Goal: Task Accomplishment & Management: Complete application form

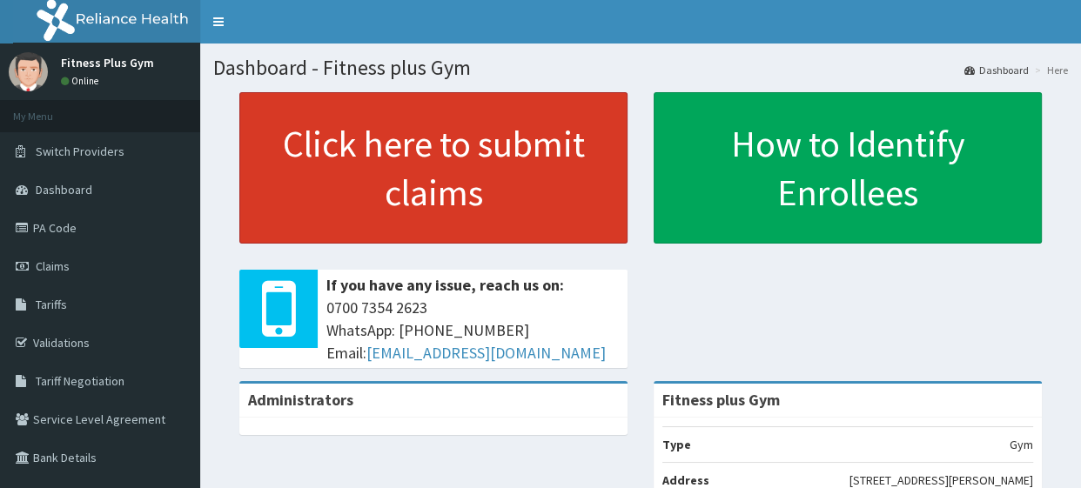
click at [398, 127] on link "Click here to submit claims" at bounding box center [433, 167] width 388 height 151
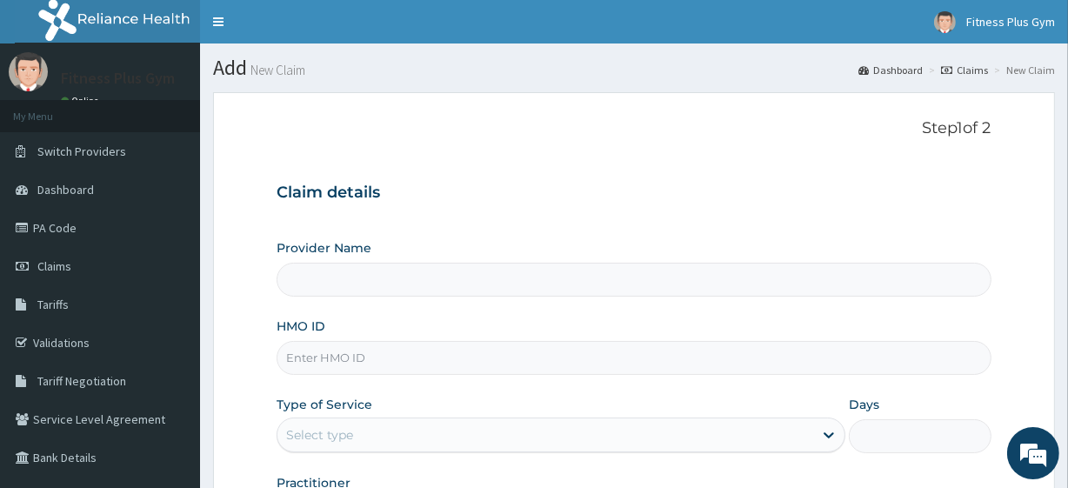
type input "Fitness plus Gym"
type input "1"
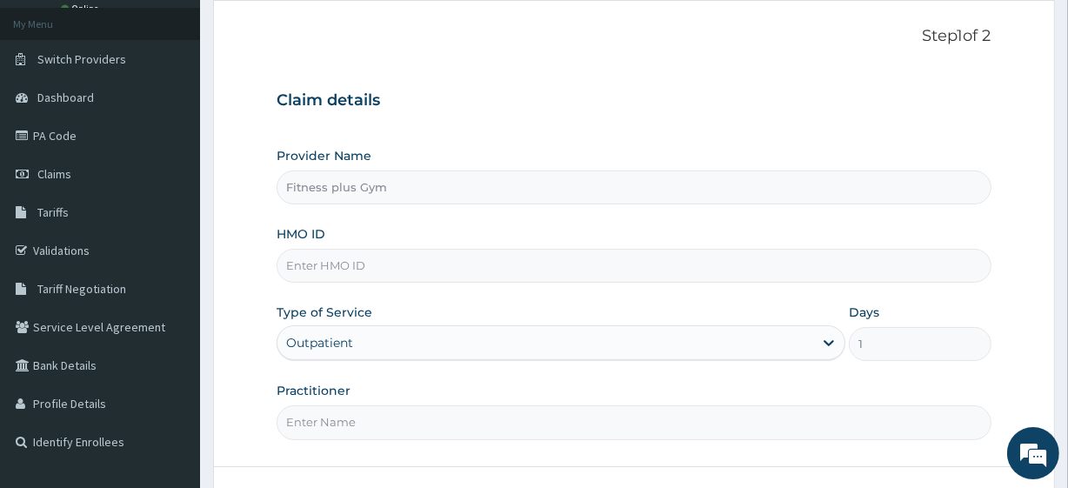
scroll to position [225, 0]
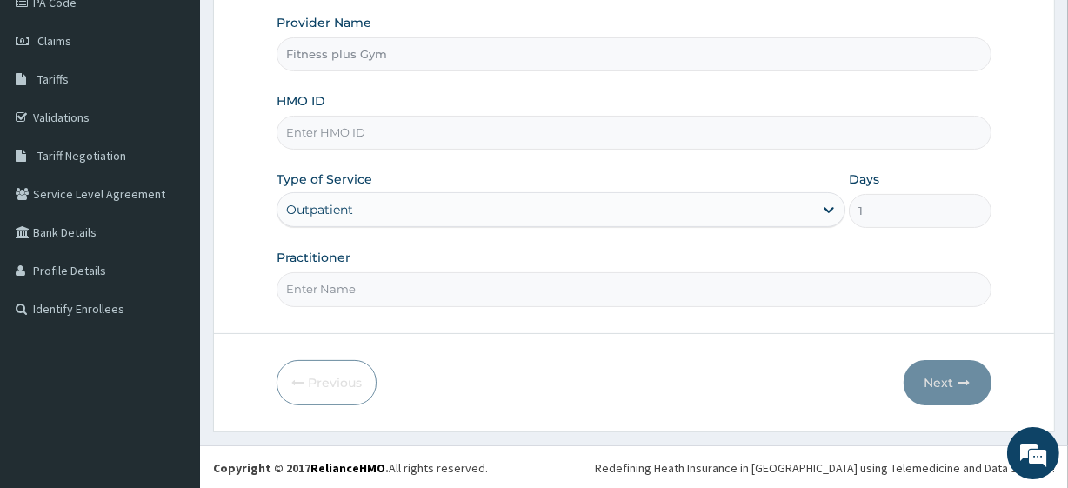
click at [361, 131] on input "HMO ID" at bounding box center [634, 133] width 714 height 34
type input "doa/10066/a"
click at [333, 282] on input "Practitioner" at bounding box center [634, 289] width 714 height 34
type input "fitness+"
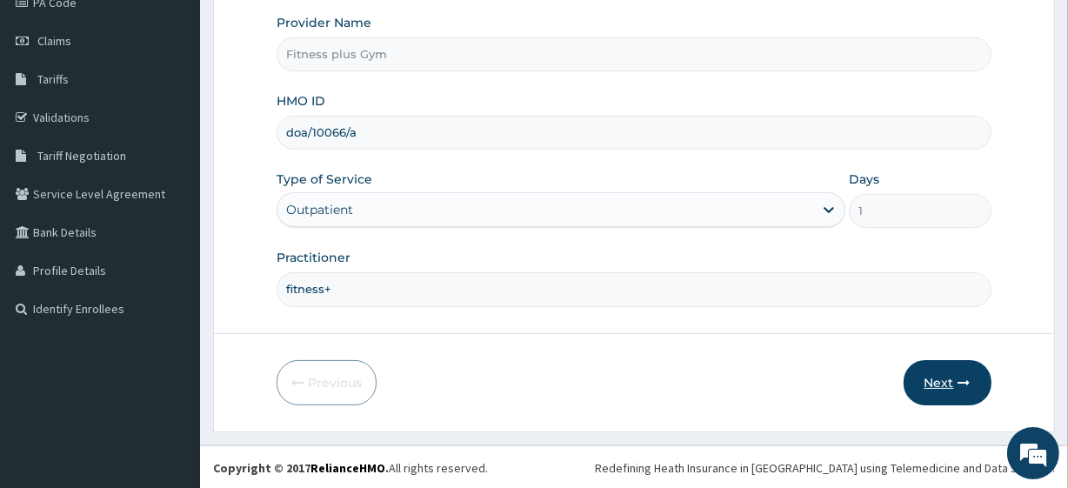
click at [920, 373] on button "Next" at bounding box center [948, 382] width 88 height 45
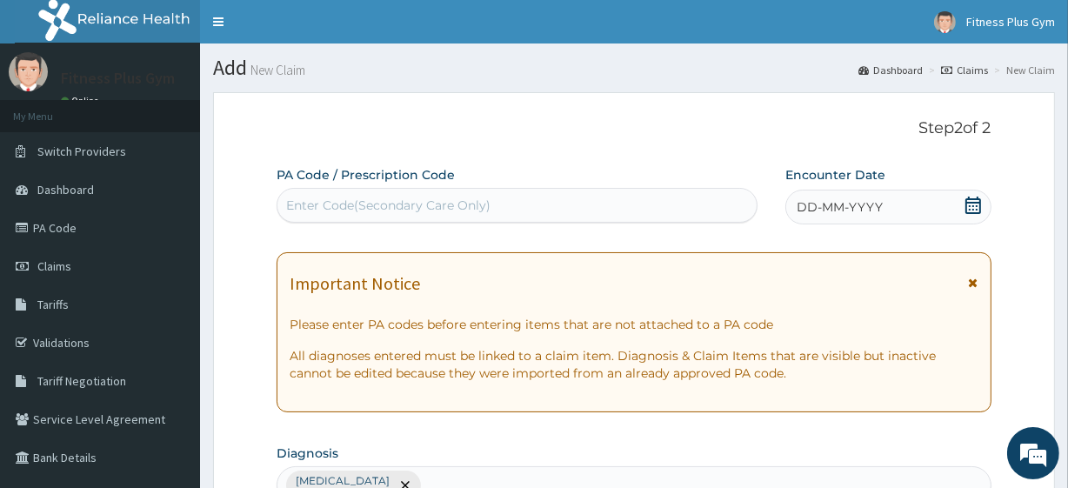
click at [568, 213] on div "Enter Code(Secondary Care Only)" at bounding box center [517, 205] width 479 height 28
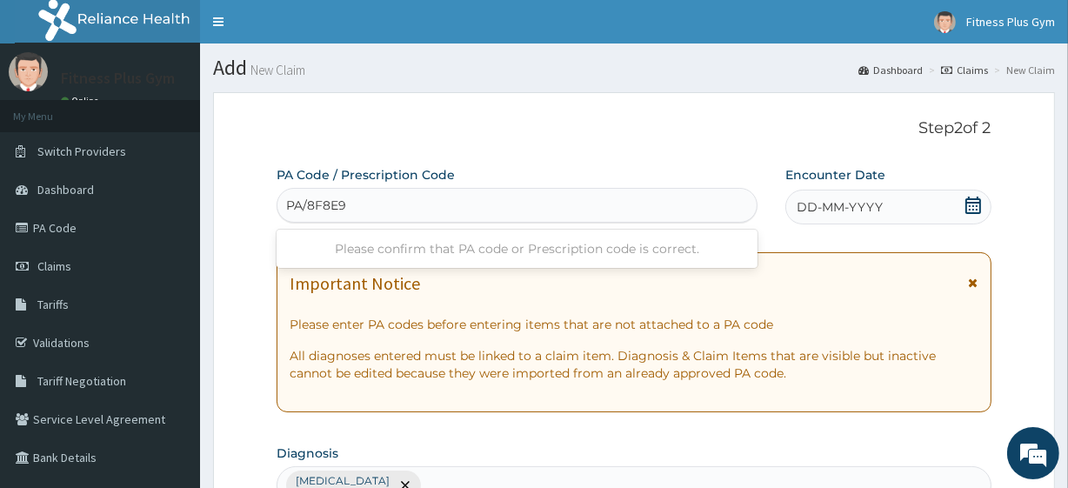
type input "PA/8F8E96"
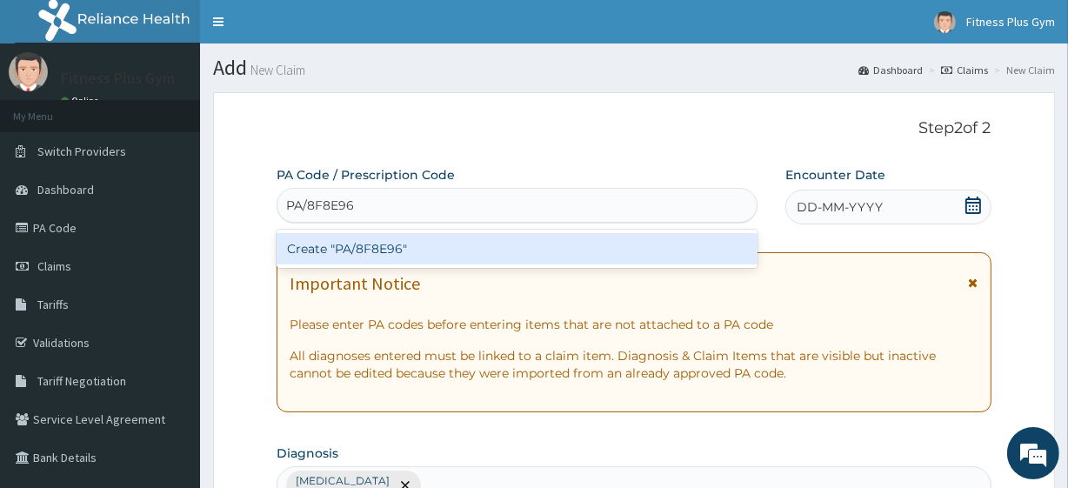
click at [370, 248] on div "Create "PA/8F8E96"" at bounding box center [517, 248] width 480 height 31
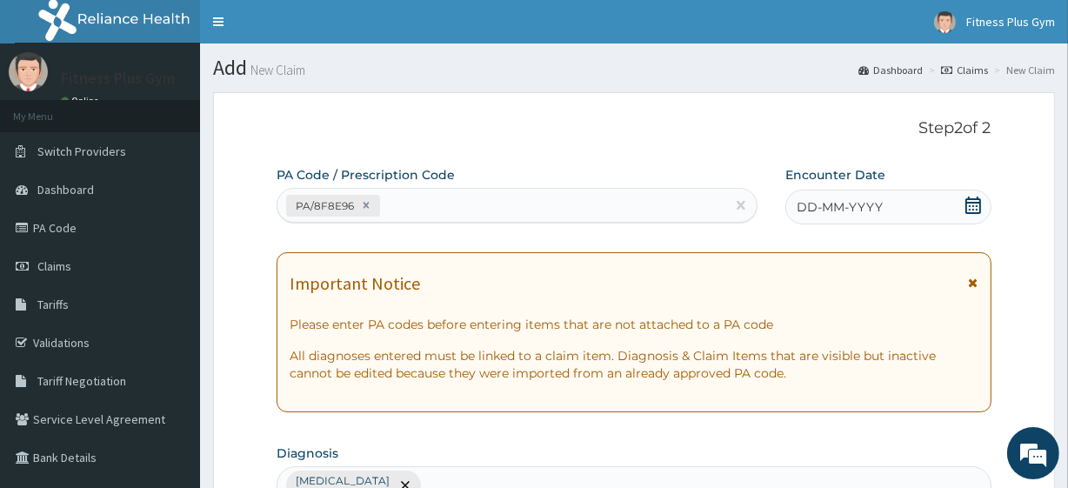
click at [978, 205] on icon at bounding box center [973, 205] width 17 height 17
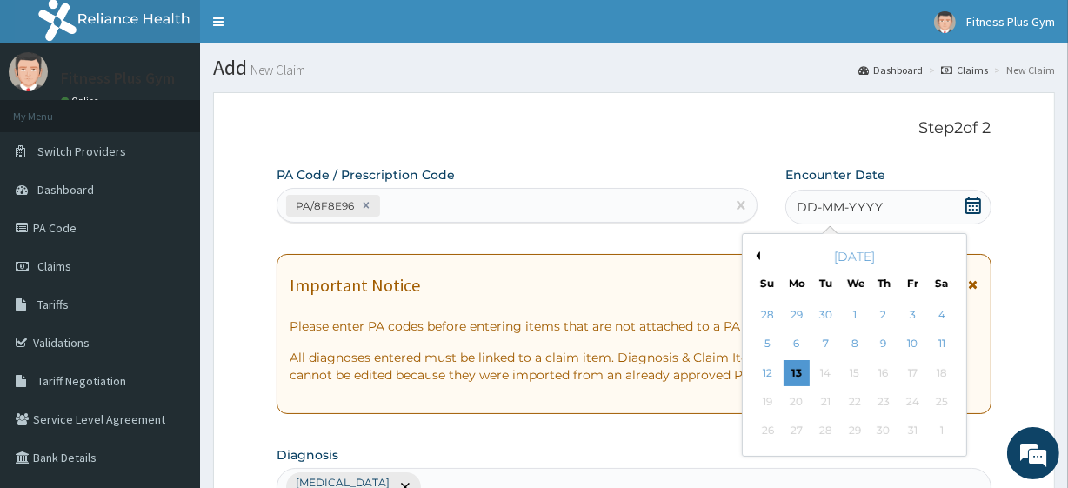
drag, startPoint x: 795, startPoint y: 371, endPoint x: 788, endPoint y: 322, distance: 50.1
click at [795, 370] on div "13" at bounding box center [797, 373] width 26 height 26
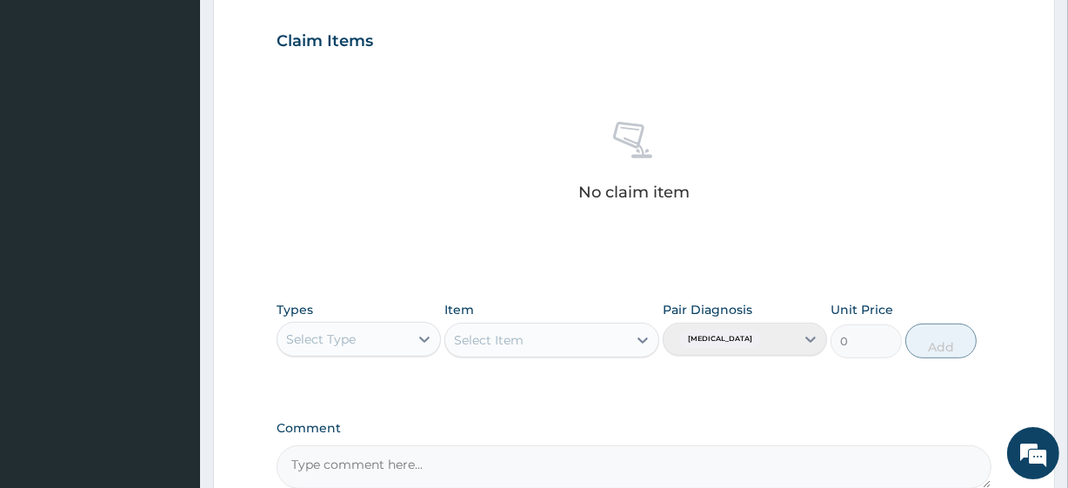
scroll to position [766, 0]
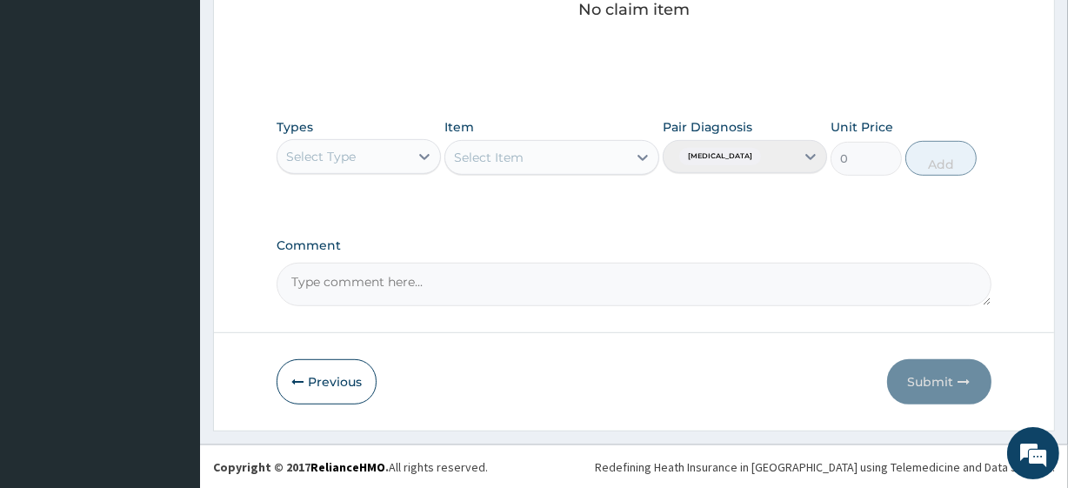
click at [354, 164] on div "Select Type" at bounding box center [343, 157] width 131 height 28
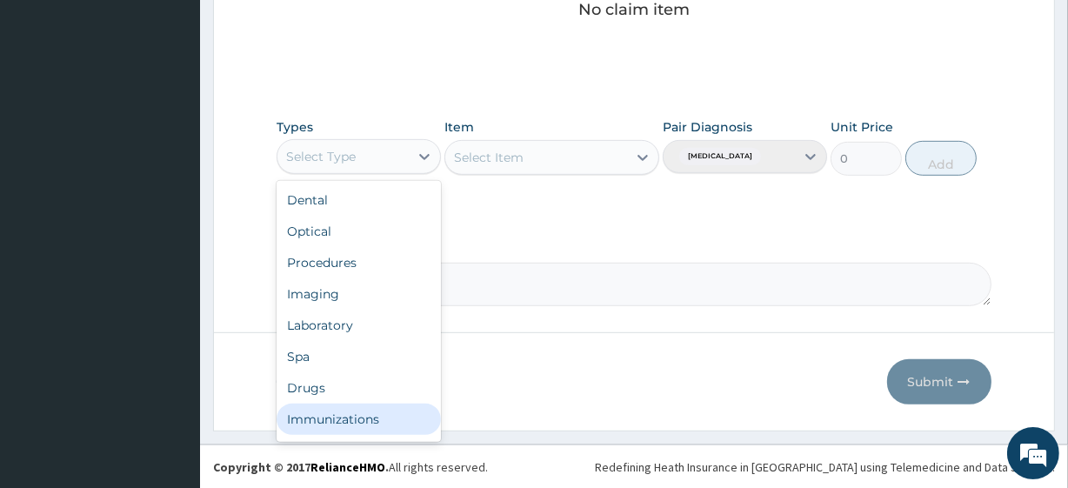
scroll to position [59, 0]
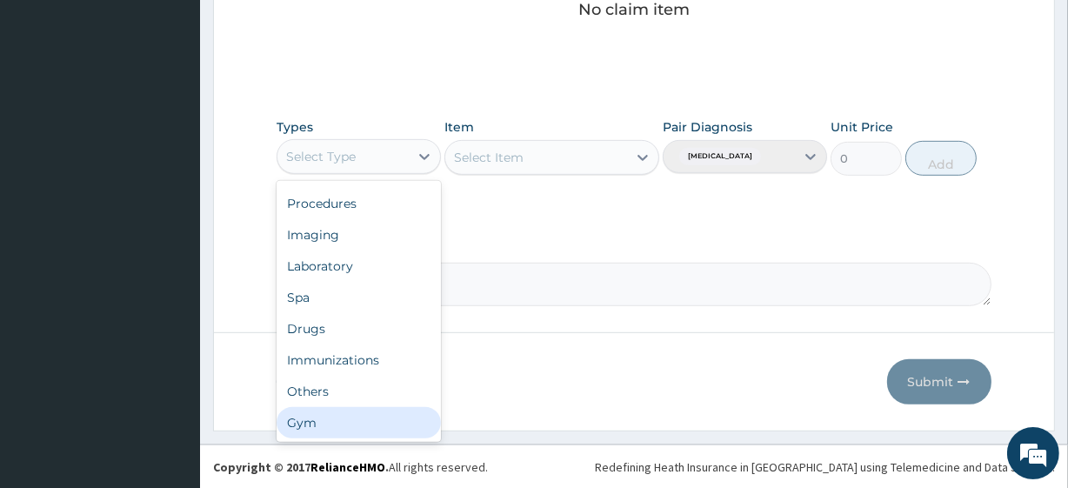
click at [319, 422] on div "Gym" at bounding box center [359, 422] width 164 height 31
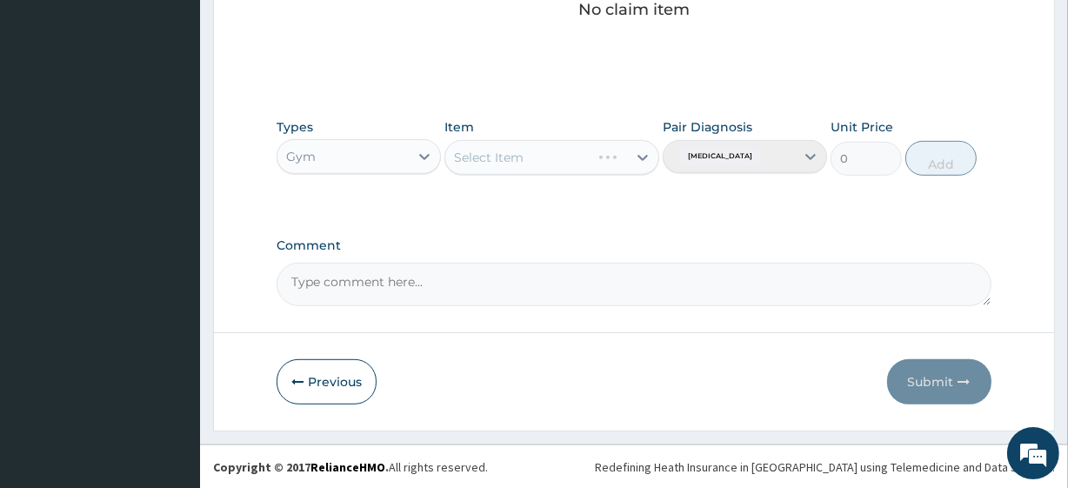
click at [485, 155] on div "Select Item" at bounding box center [552, 157] width 214 height 35
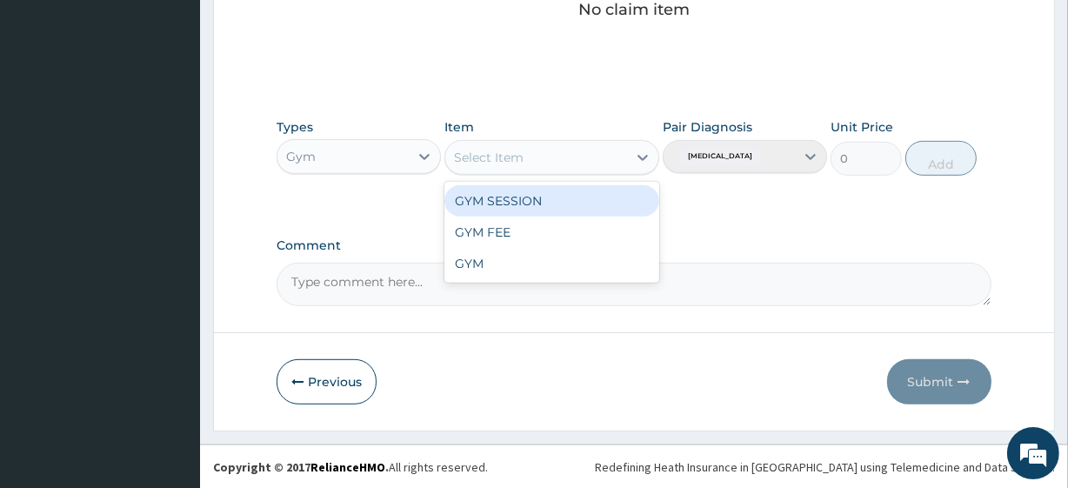
drag, startPoint x: 496, startPoint y: 162, endPoint x: 488, endPoint y: 197, distance: 35.7
click at [496, 161] on div "Select Item" at bounding box center [489, 157] width 70 height 17
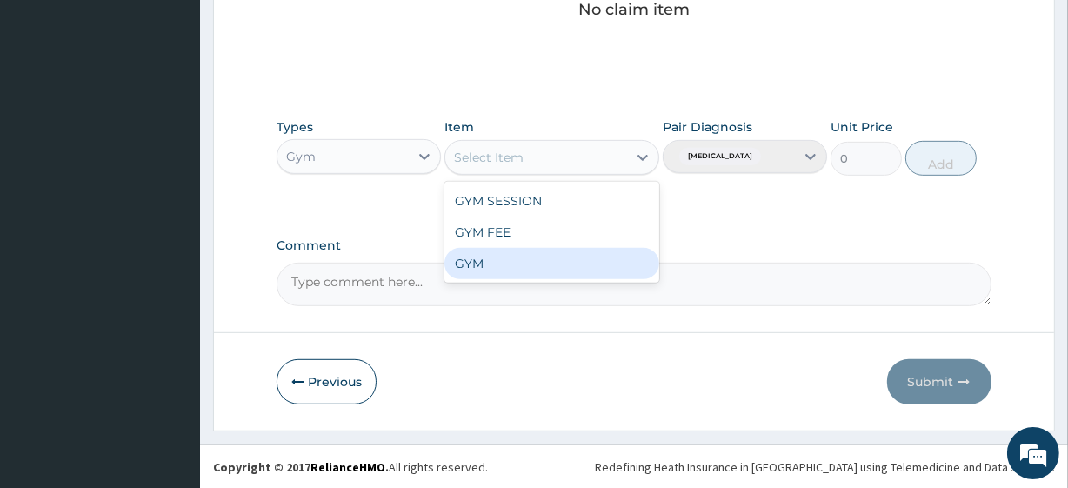
drag, startPoint x: 470, startPoint y: 254, endPoint x: 479, endPoint y: 244, distance: 13.5
click at [470, 252] on div "GYM" at bounding box center [552, 263] width 214 height 31
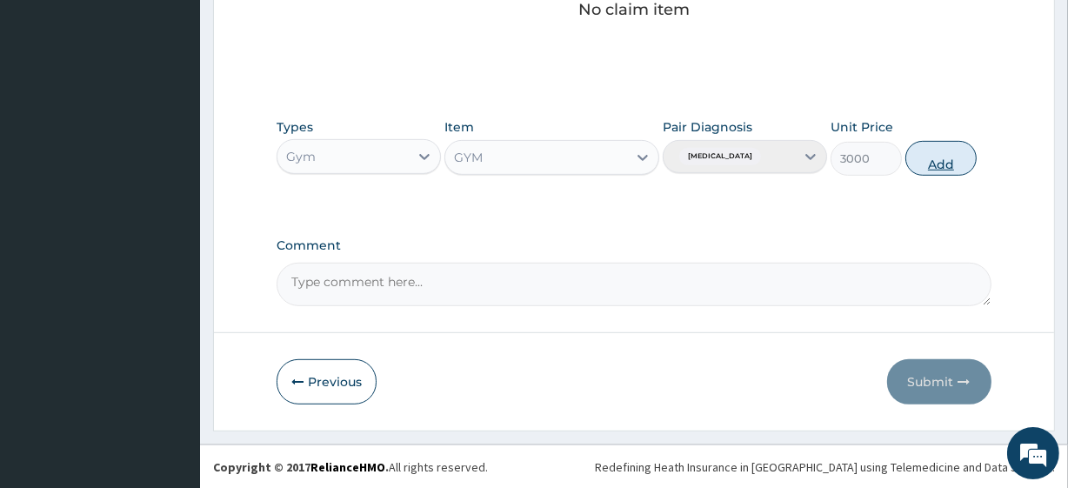
click at [922, 154] on button "Add" at bounding box center [941, 158] width 71 height 35
type input "0"
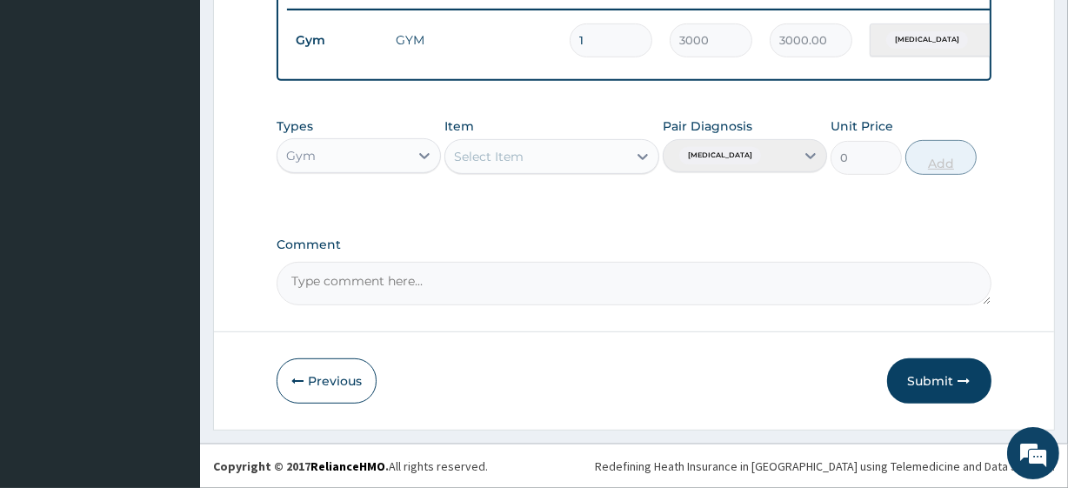
scroll to position [694, 0]
drag, startPoint x: 926, startPoint y: 385, endPoint x: 935, endPoint y: 348, distance: 37.8
click at [926, 384] on button "Submit" at bounding box center [939, 380] width 104 height 45
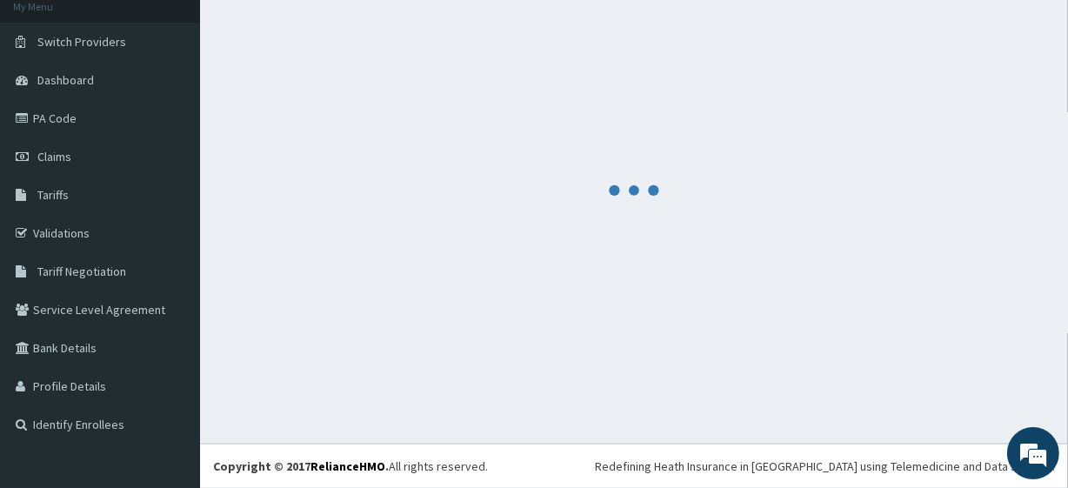
scroll to position [110, 0]
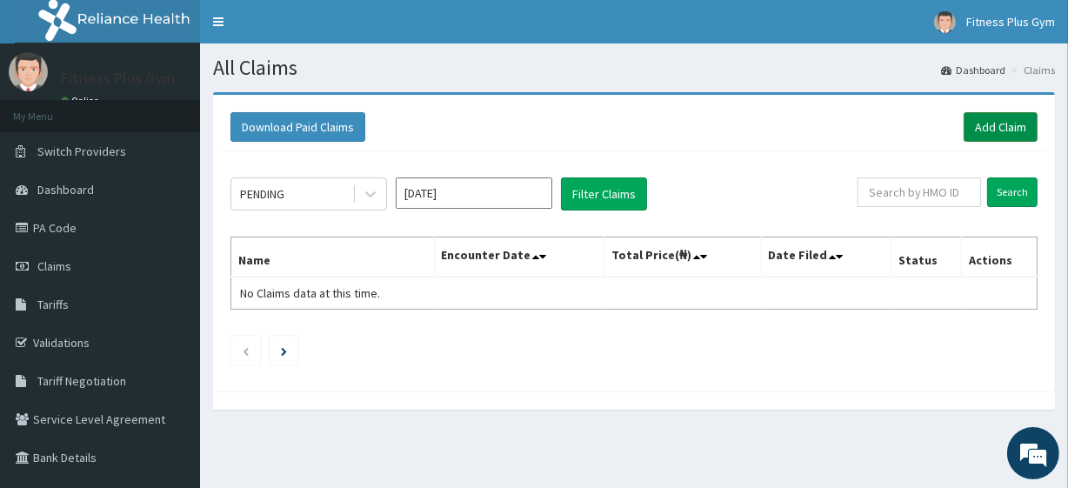
click at [983, 121] on link "Add Claim" at bounding box center [1001, 127] width 74 height 30
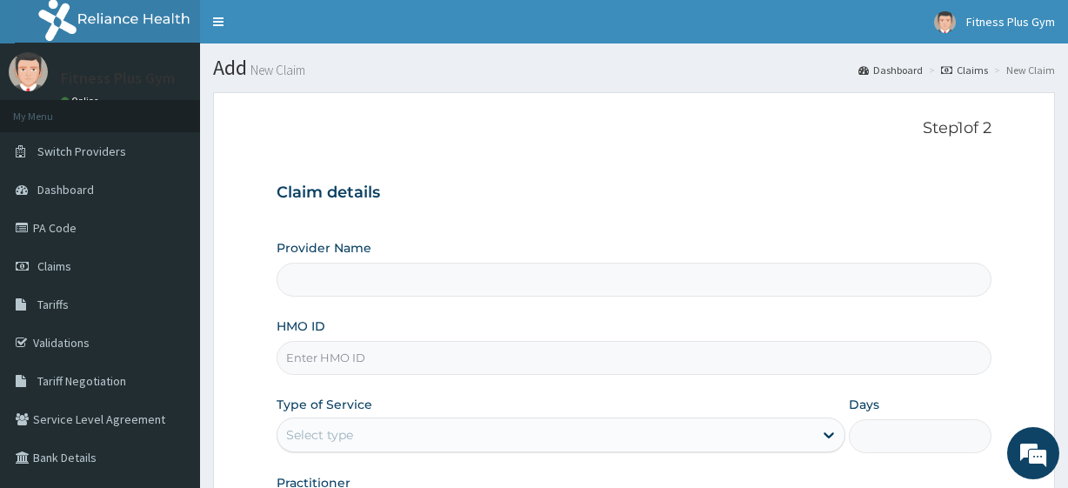
type input "Fitness plus Gym"
type input "1"
